Goal: Use online tool/utility

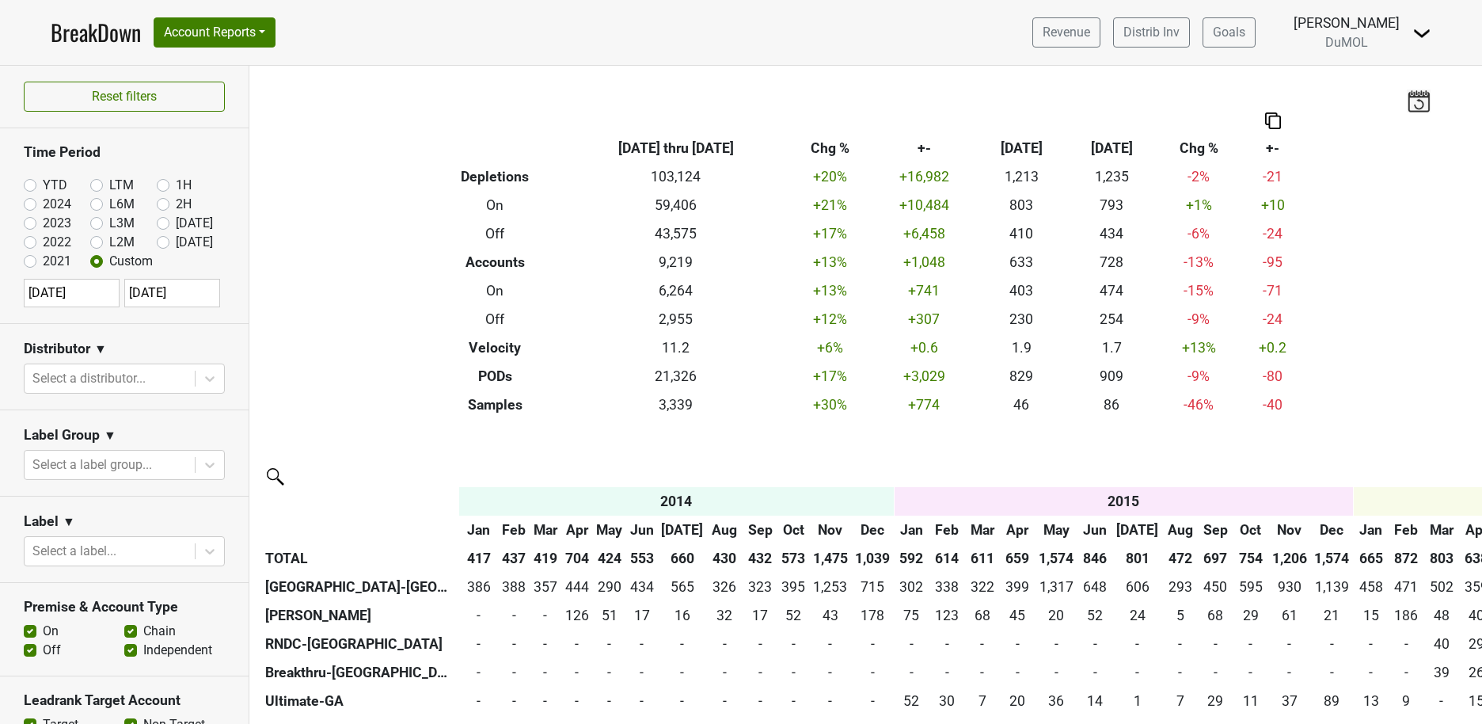
scroll to position [0, 4074]
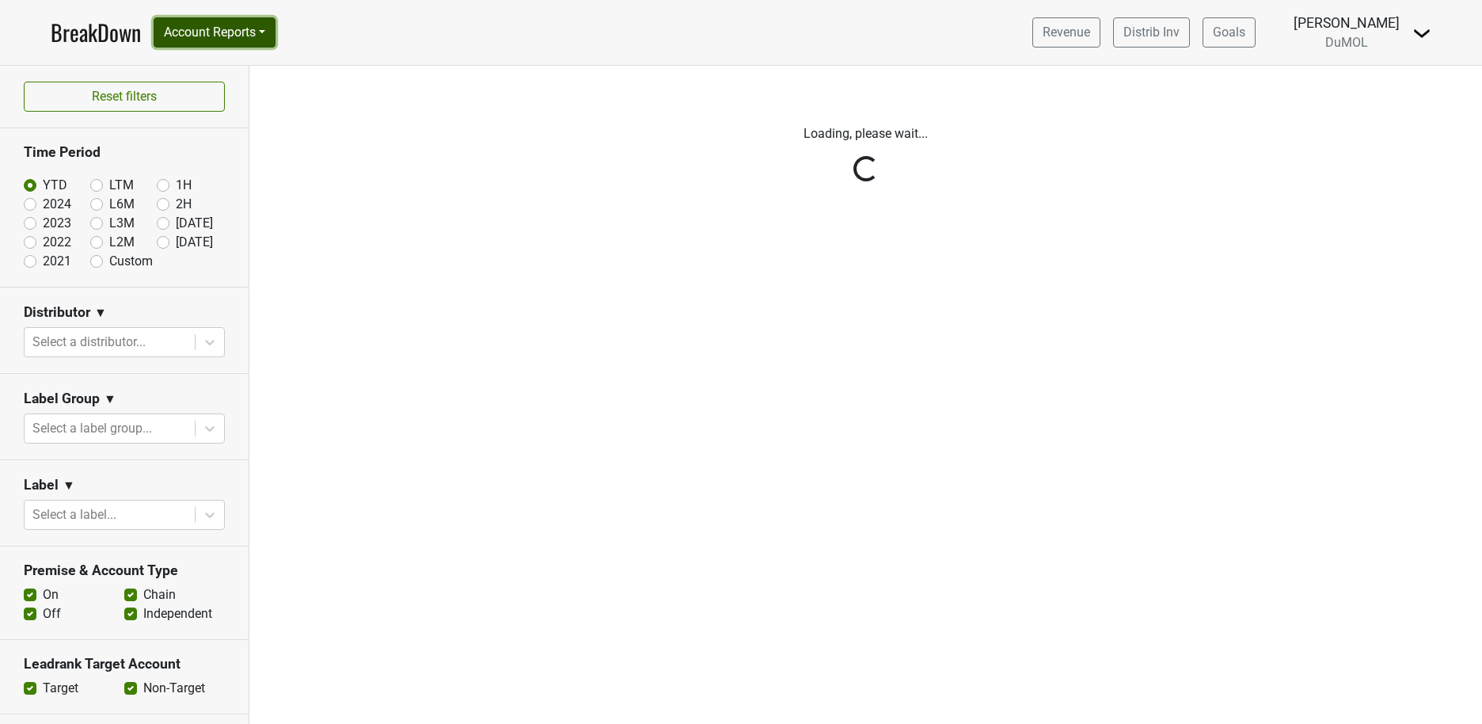
click at [270, 36] on button "Account Reports" at bounding box center [215, 32] width 122 height 30
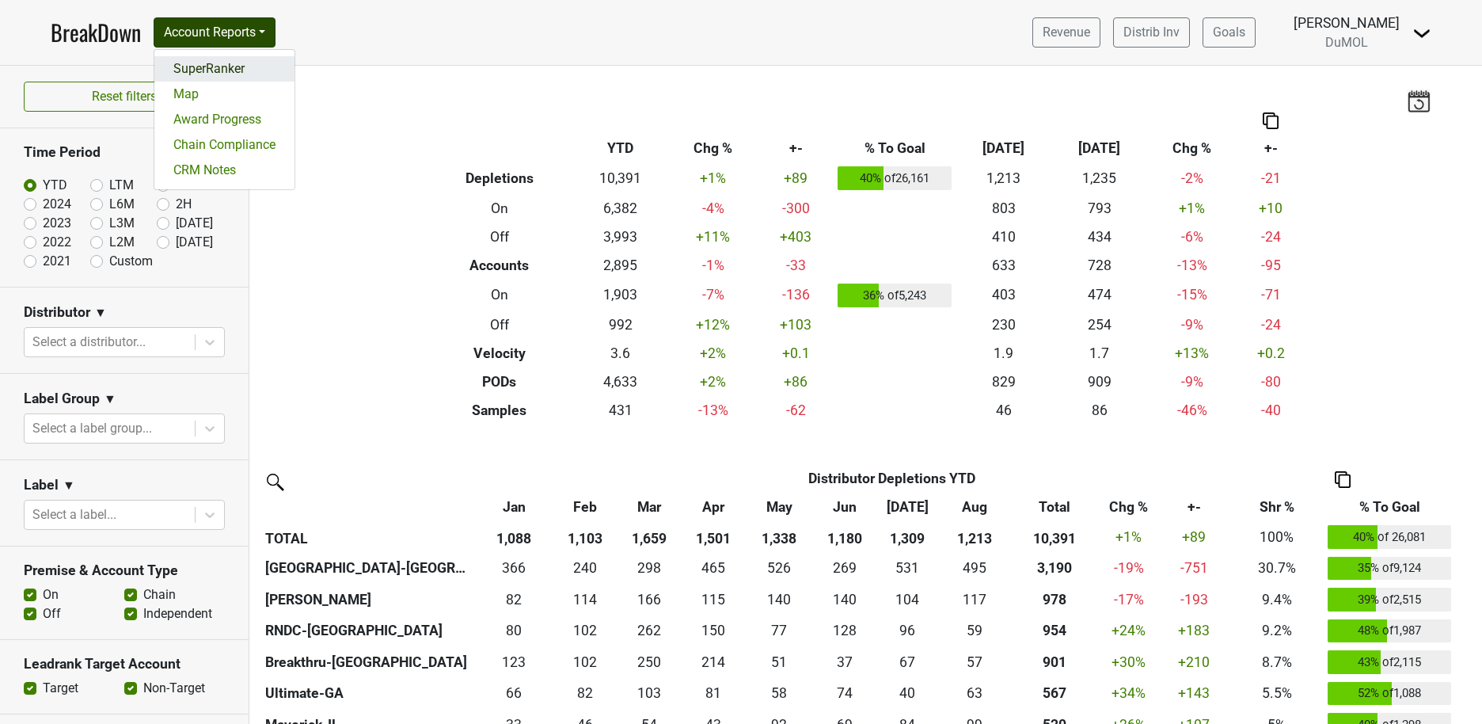
click at [229, 77] on link "SuperRanker" at bounding box center [224, 68] width 140 height 25
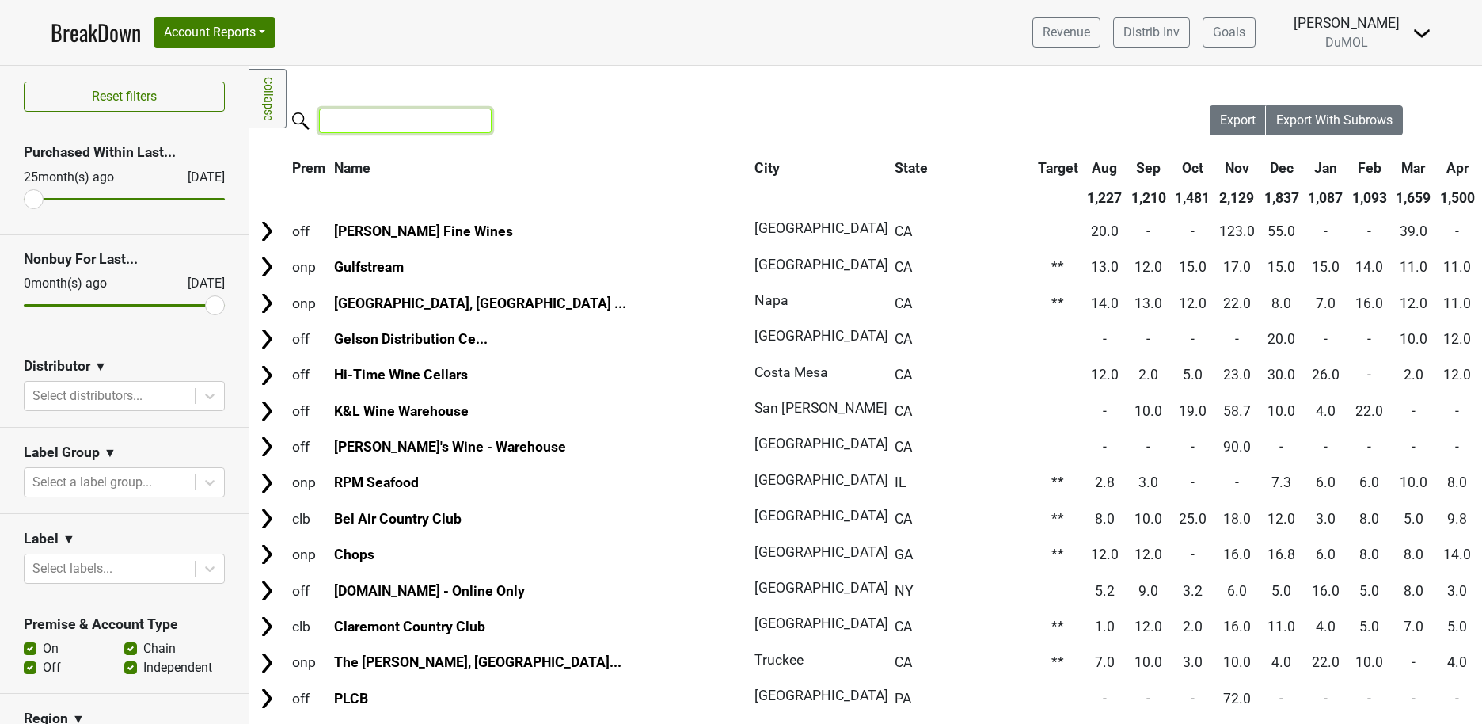
click at [416, 126] on input "search" at bounding box center [405, 120] width 173 height 25
click at [420, 109] on input "Bo" at bounding box center [405, 120] width 173 height 25
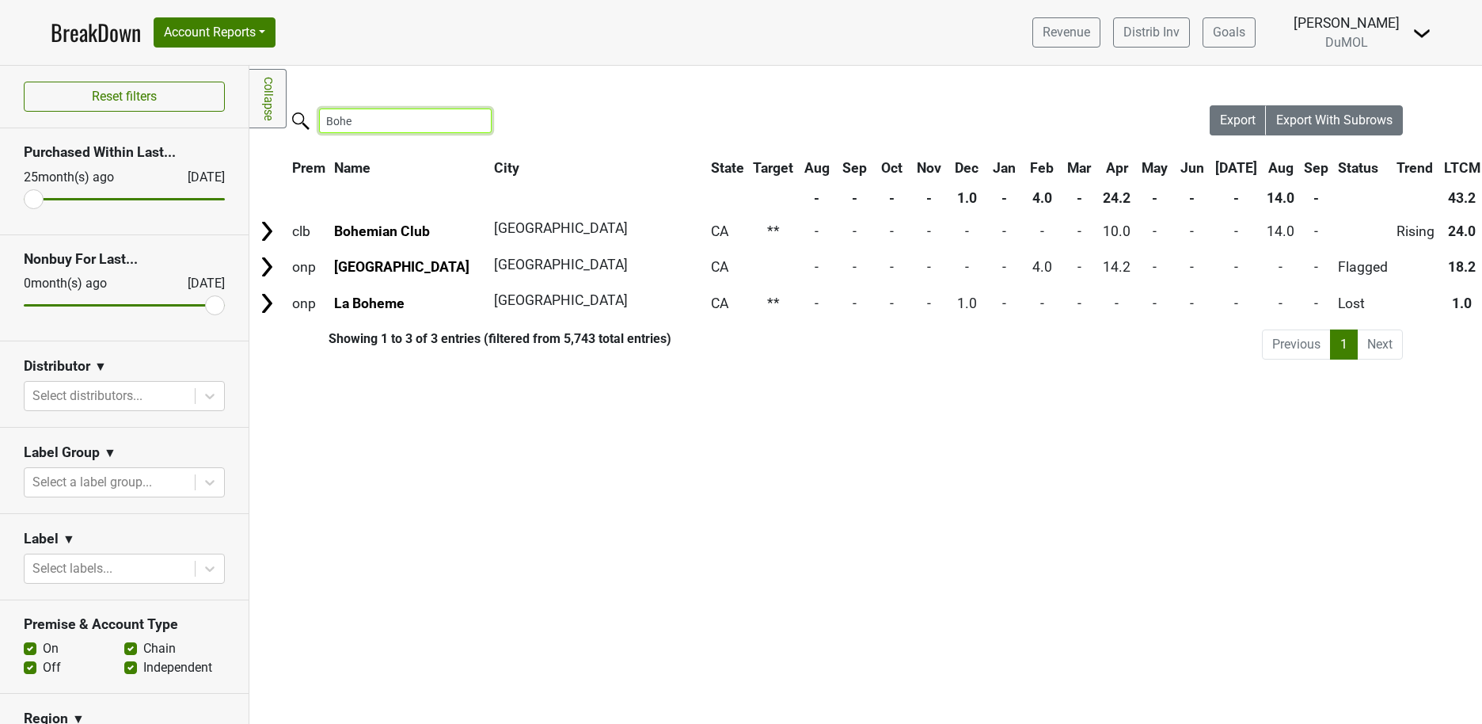
type input "Bohe"
